Goal: Task Accomplishment & Management: Use online tool/utility

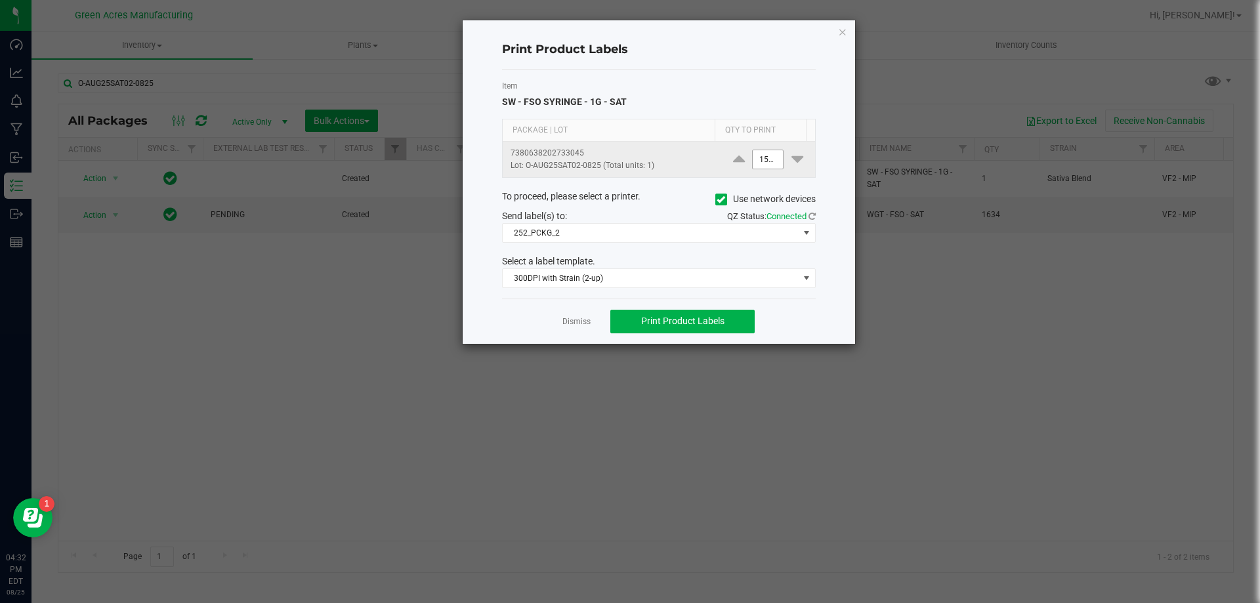
click at [758, 162] on input "1500" at bounding box center [768, 159] width 30 height 18
click at [731, 326] on button "Print Product Labels" at bounding box center [683, 322] width 144 height 24
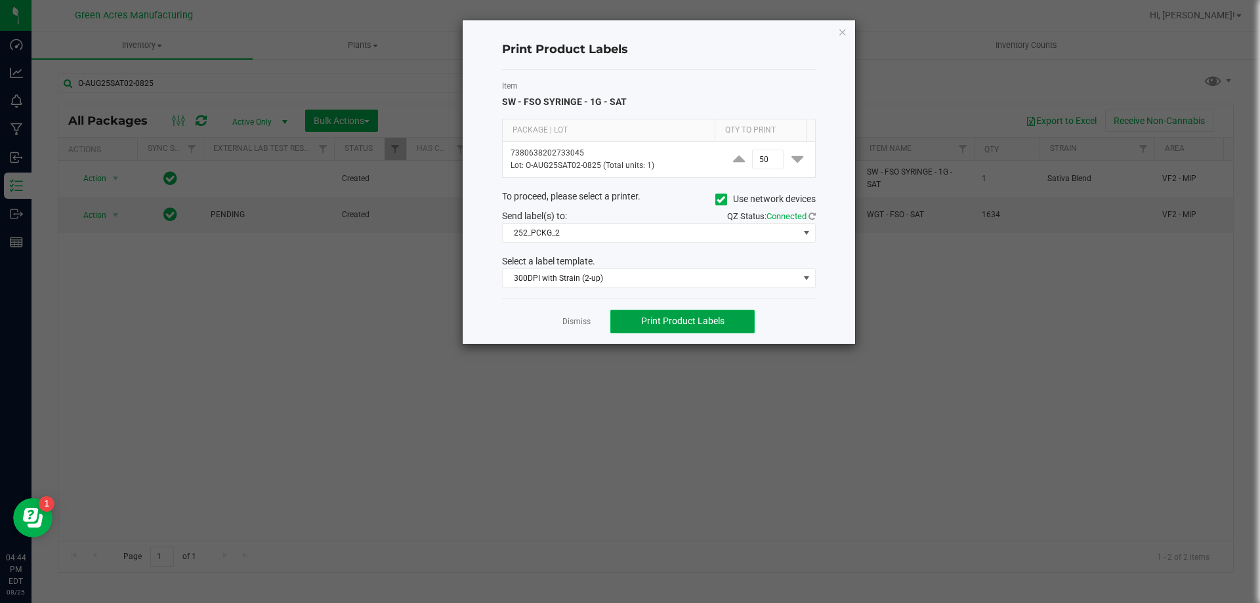
click at [729, 323] on button "Print Product Labels" at bounding box center [683, 322] width 144 height 24
drag, startPoint x: 557, startPoint y: 30, endPoint x: 564, endPoint y: 31, distance: 7.3
click at [557, 30] on div "Print Product Labels Item SW - FSO SYRINGE - 1G - SAT Package | Lot Qty to Prin…" at bounding box center [659, 182] width 393 height 324
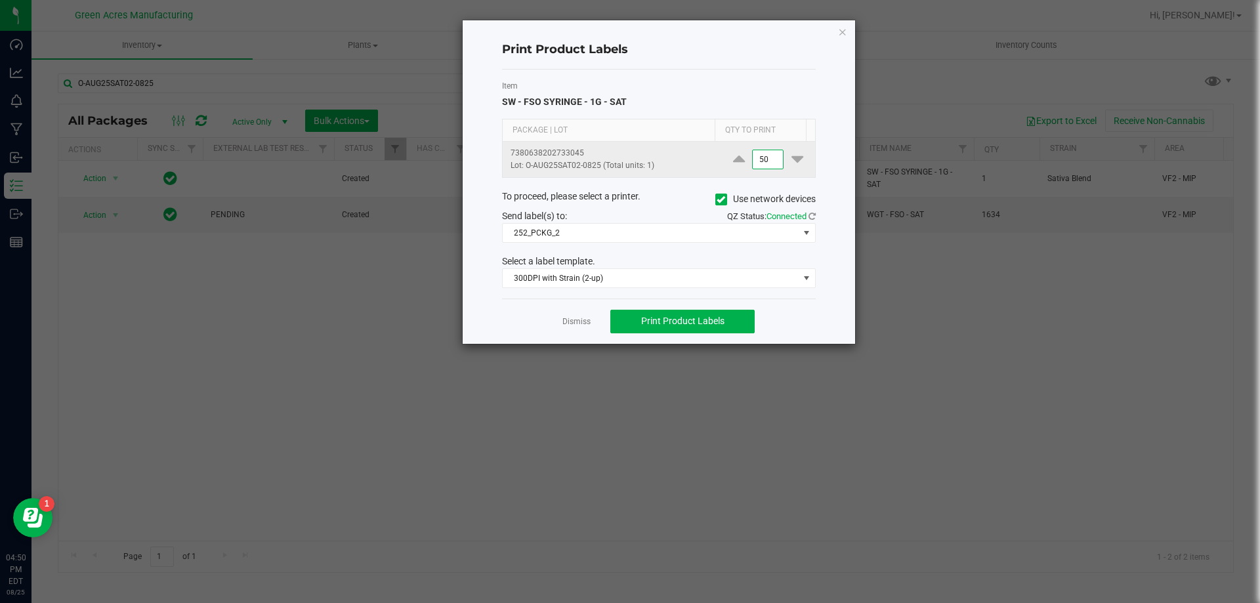
click at [766, 160] on input "50" at bounding box center [768, 159] width 30 height 18
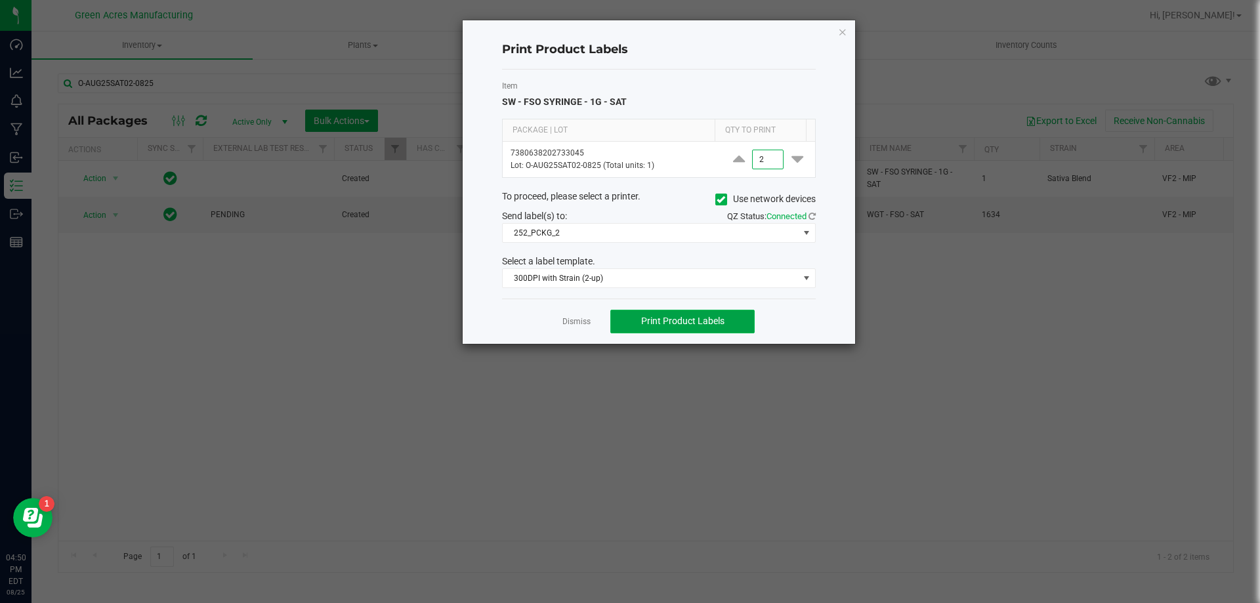
click at [741, 322] on button "Print Product Labels" at bounding box center [683, 322] width 144 height 24
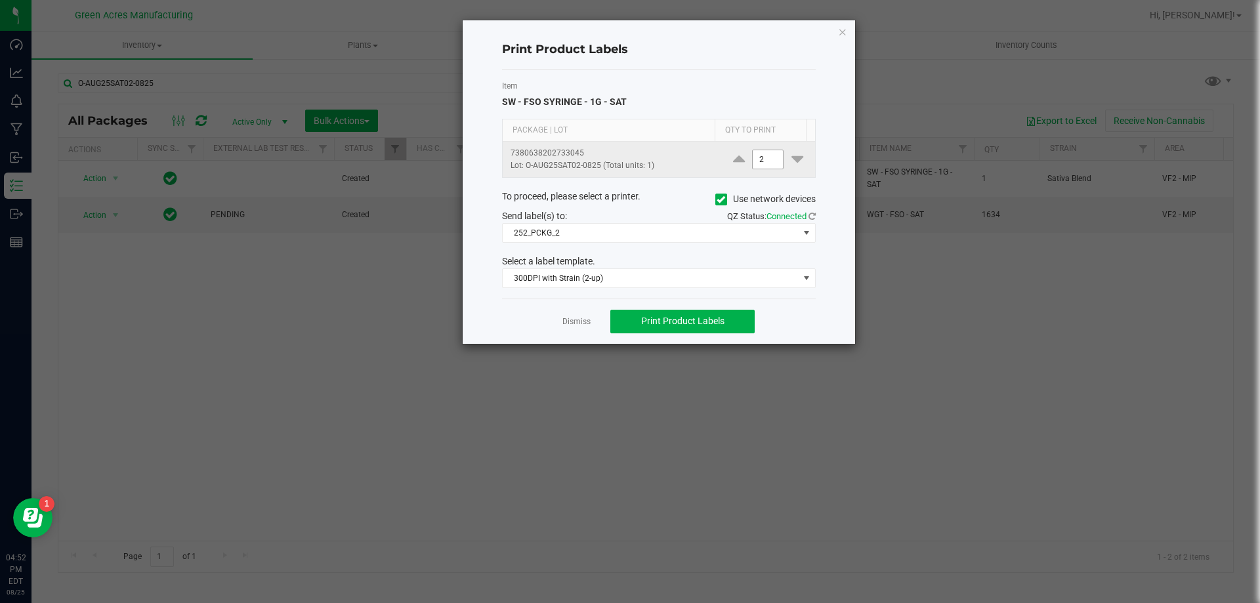
click at [764, 156] on input "2" at bounding box center [768, 159] width 30 height 18
type input "22"
click at [696, 322] on span "Print Product Labels" at bounding box center [682, 321] width 83 height 11
click at [845, 32] on icon "button" at bounding box center [842, 32] width 9 height 16
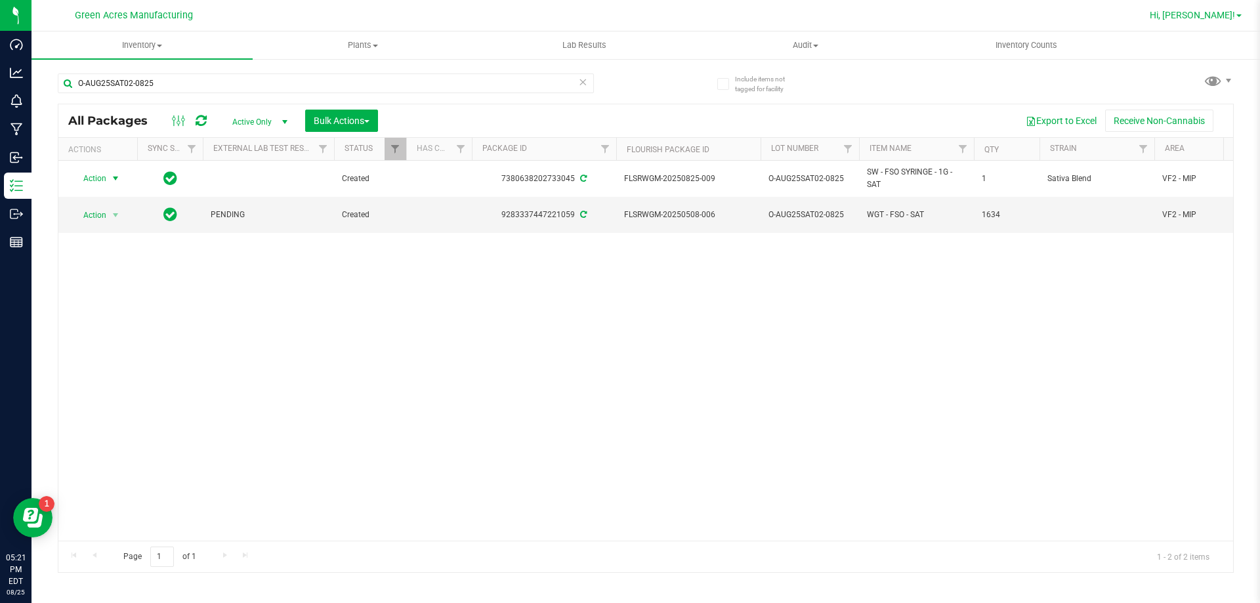
click at [1214, 11] on link "Hi, [PERSON_NAME]!" at bounding box center [1196, 16] width 102 height 14
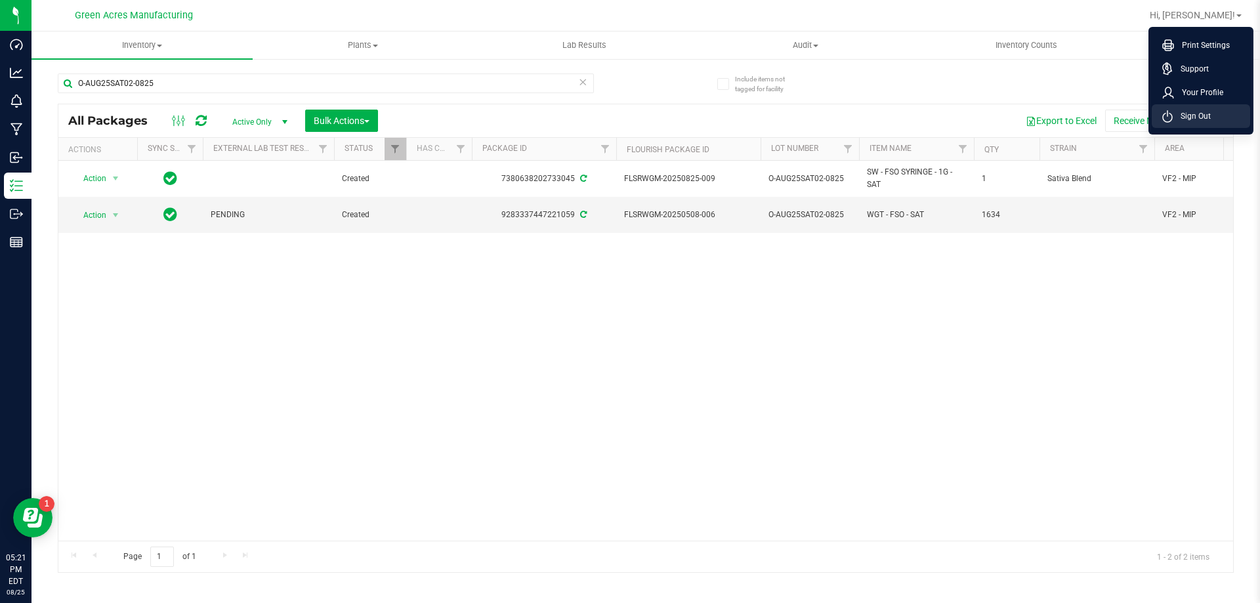
click at [1209, 118] on span "Sign Out" at bounding box center [1192, 116] width 38 height 13
